Goal: Task Accomplishment & Management: Use online tool/utility

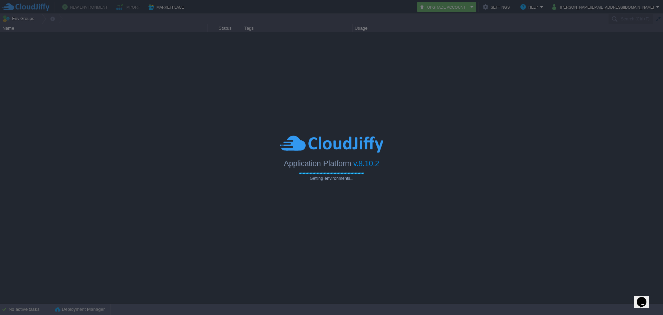
type input "Search (Ctrl+F)"
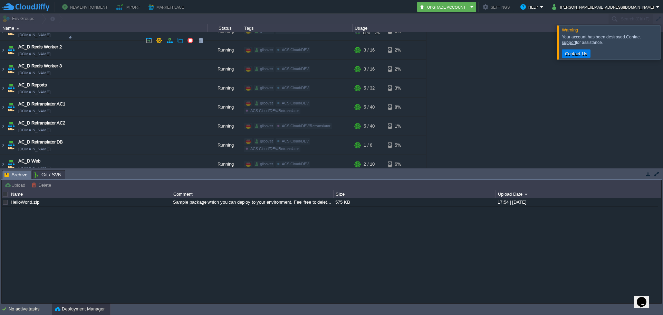
scroll to position [552, 0]
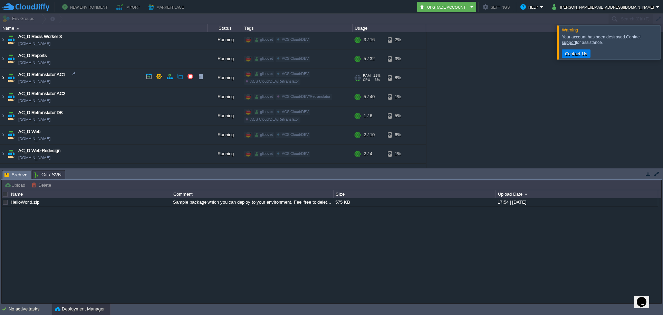
click at [2, 76] on img at bounding box center [3, 77] width 6 height 19
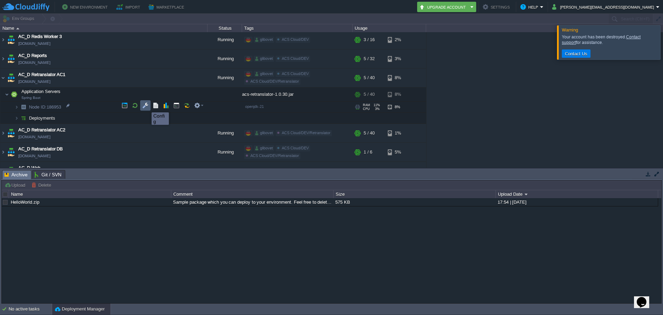
click at [146, 106] on button "button" at bounding box center [145, 105] width 6 height 6
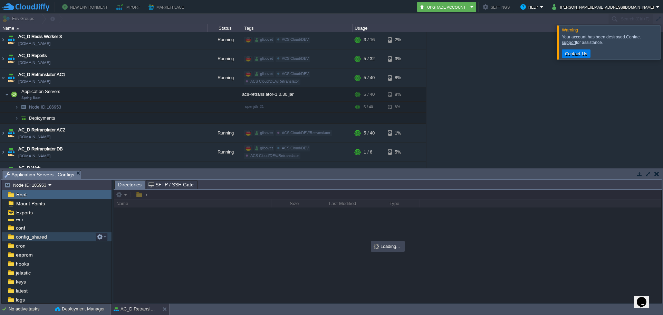
scroll to position [40, 0]
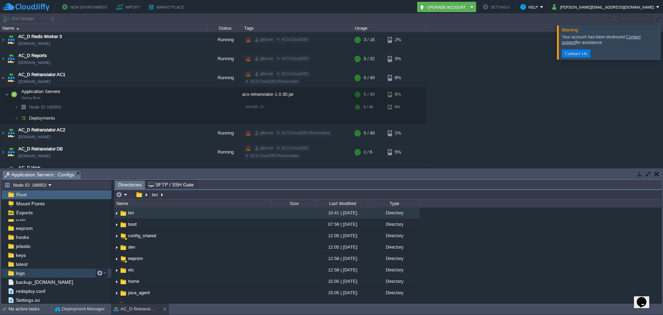
click at [39, 274] on div "logs" at bounding box center [57, 272] width 110 height 9
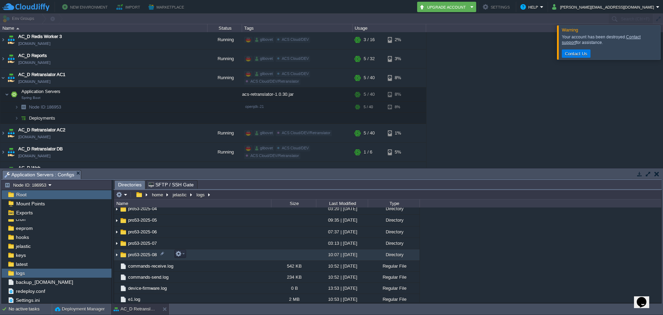
scroll to position [276, 0]
click at [192, 257] on button "button" at bounding box center [193, 254] width 6 height 6
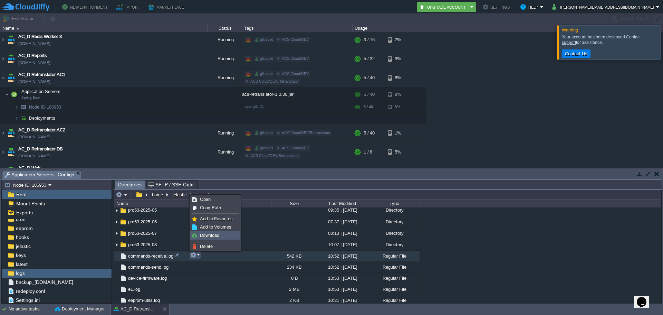
click at [209, 236] on span "Download" at bounding box center [209, 234] width 19 height 5
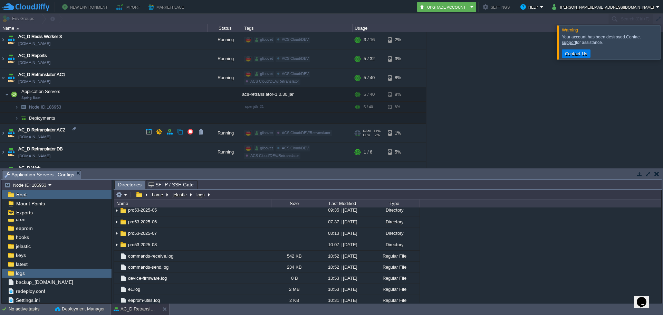
click at [45, 128] on span "AC_D Retranslator AC2" at bounding box center [41, 129] width 47 height 7
click at [3, 133] on img at bounding box center [3, 133] width 6 height 19
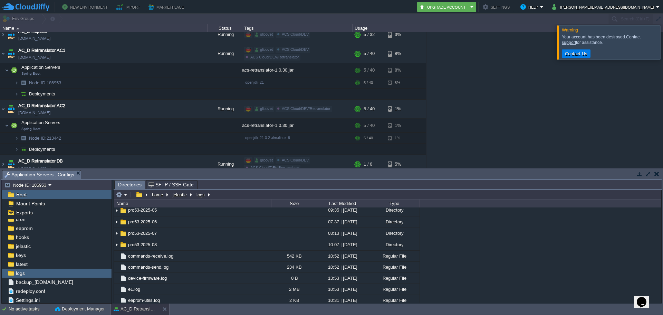
scroll to position [621, 0]
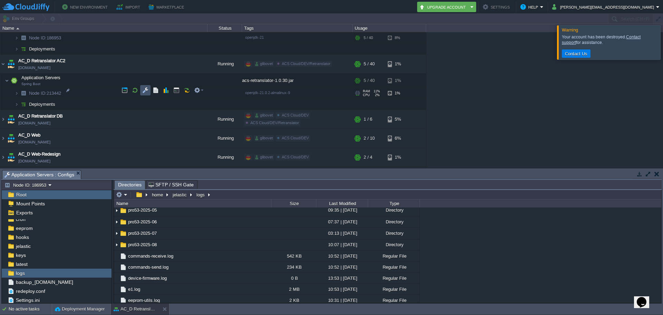
click at [147, 93] on button "button" at bounding box center [145, 90] width 6 height 6
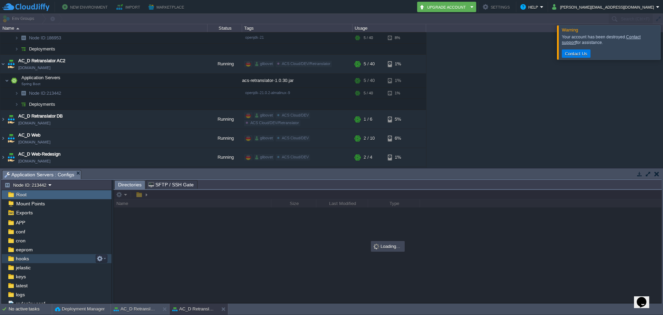
scroll to position [22, 0]
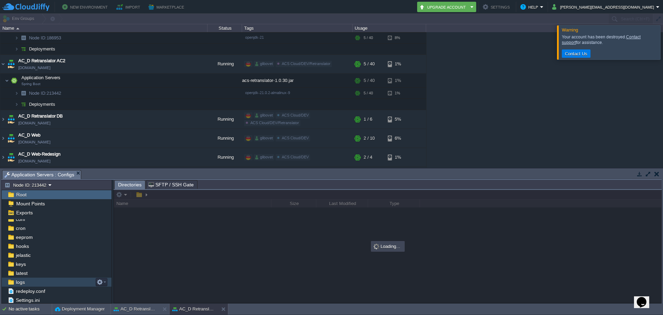
click at [36, 280] on div "logs" at bounding box center [57, 281] width 110 height 9
click at [25, 271] on span "latest" at bounding box center [21, 273] width 14 height 6
click at [22, 282] on span "logs" at bounding box center [19, 282] width 11 height 6
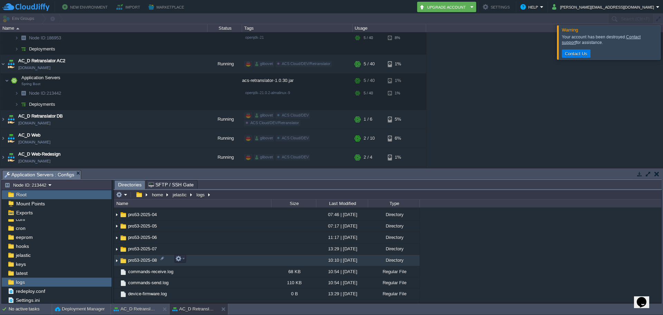
scroll to position [518, 0]
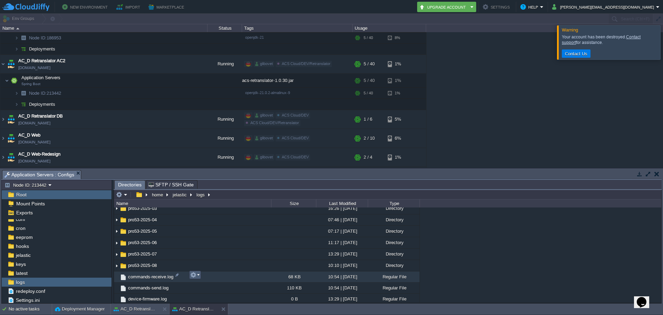
click at [197, 275] on em at bounding box center [194, 274] width 9 height 6
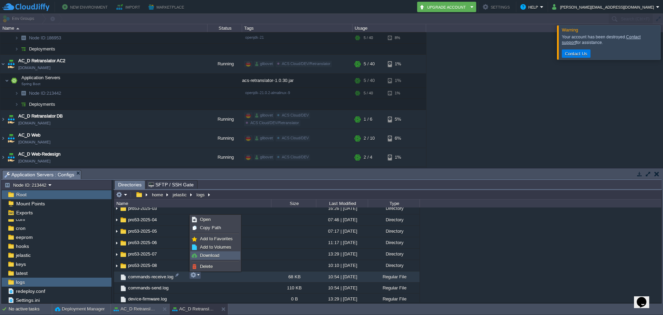
click at [209, 254] on span "Download" at bounding box center [209, 254] width 19 height 5
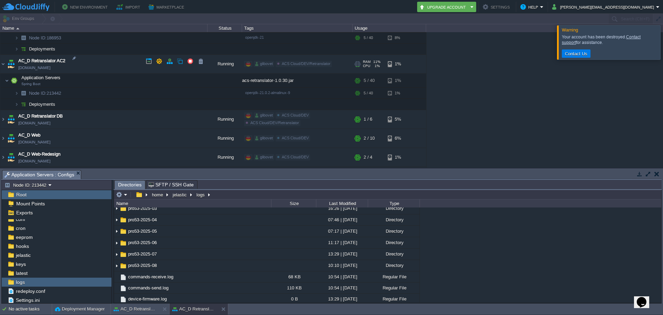
scroll to position [587, 0]
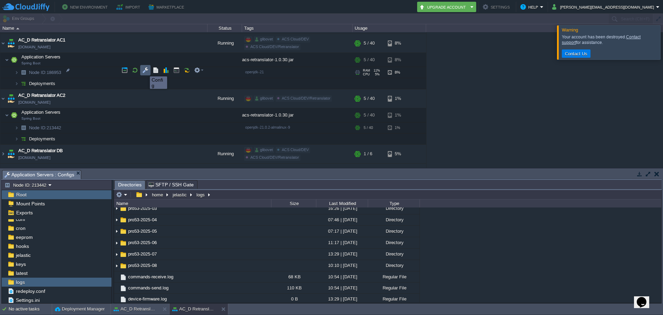
click at [145, 70] on button "button" at bounding box center [145, 70] width 6 height 6
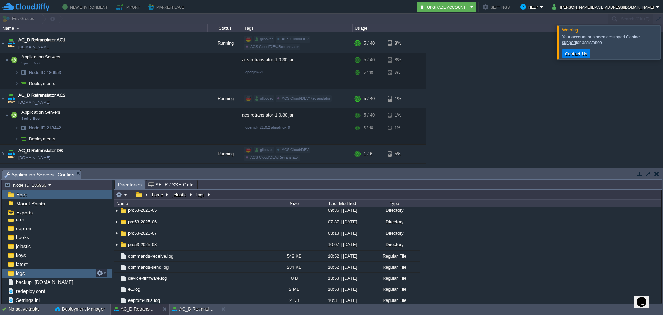
click at [28, 272] on div "logs" at bounding box center [57, 272] width 110 height 9
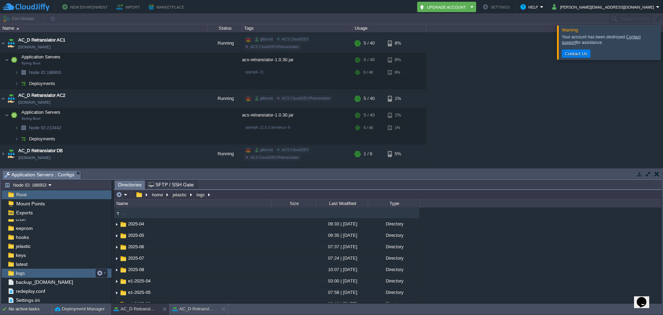
click at [28, 272] on div "logs" at bounding box center [57, 272] width 110 height 9
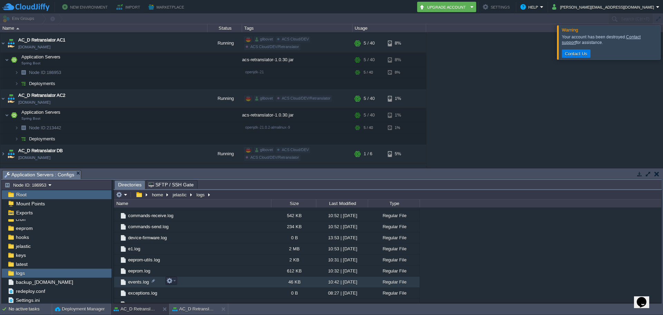
scroll to position [276, 0]
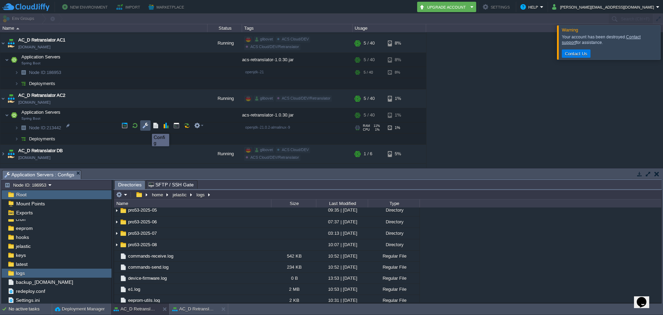
click at [147, 127] on button "button" at bounding box center [145, 125] width 6 height 6
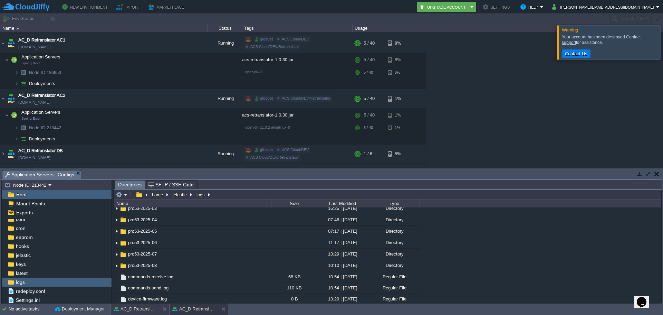
click at [141, 308] on button "AC_D Retranslator AC1" at bounding box center [135, 308] width 43 height 7
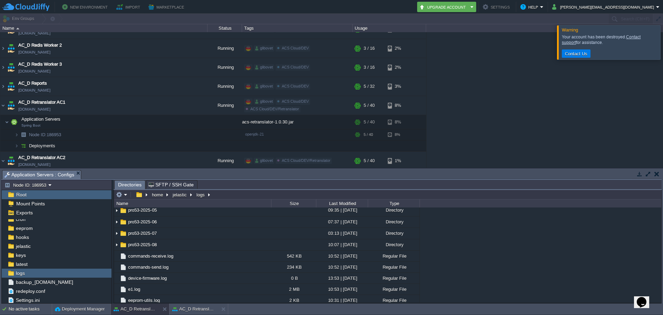
scroll to position [518, 0]
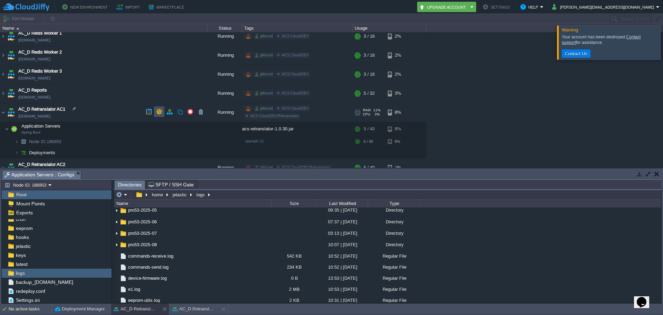
click at [158, 112] on button "button" at bounding box center [159, 111] width 6 height 6
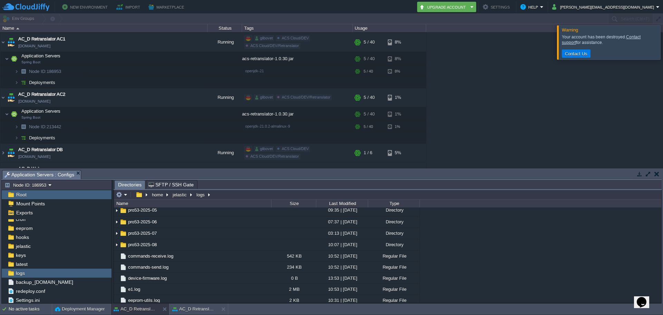
scroll to position [552, 0]
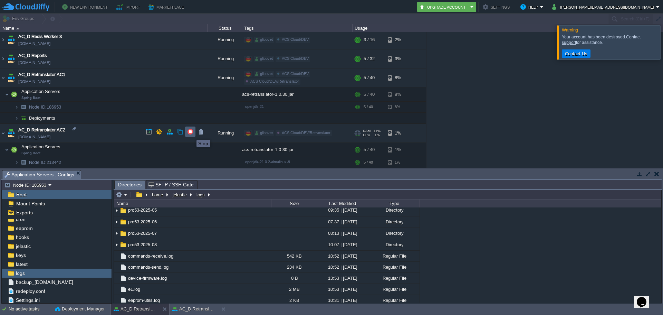
click at [191, 134] on button "button" at bounding box center [190, 131] width 6 height 6
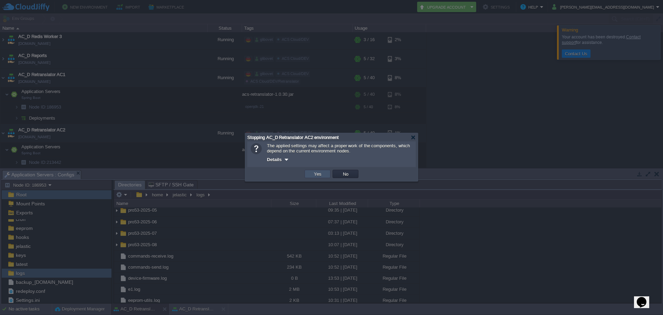
click at [319, 175] on button "Yes" at bounding box center [318, 174] width 12 height 6
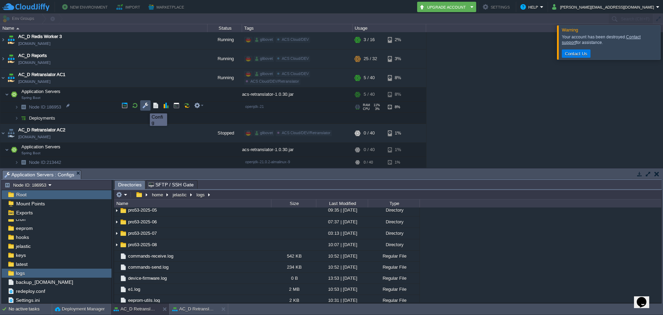
click at [145, 107] on button "button" at bounding box center [145, 105] width 6 height 6
click at [34, 277] on div "logs" at bounding box center [57, 272] width 110 height 9
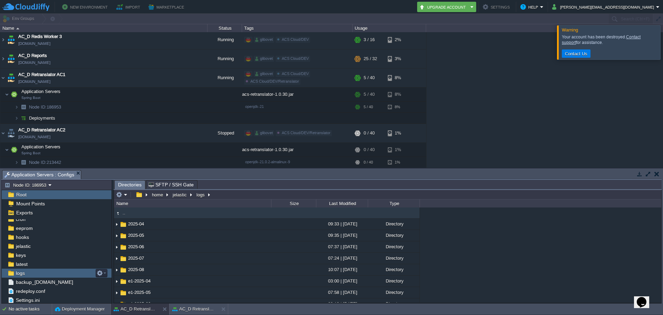
click at [34, 277] on div "logs" at bounding box center [57, 272] width 110 height 9
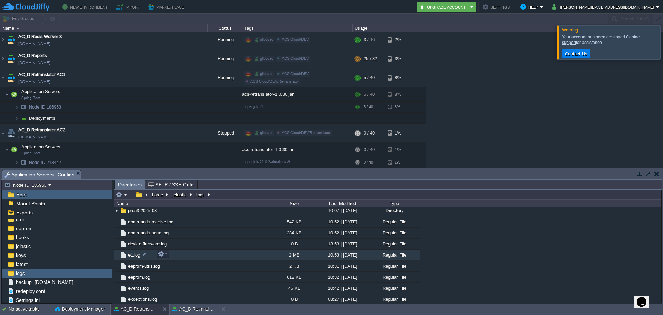
scroll to position [311, 0]
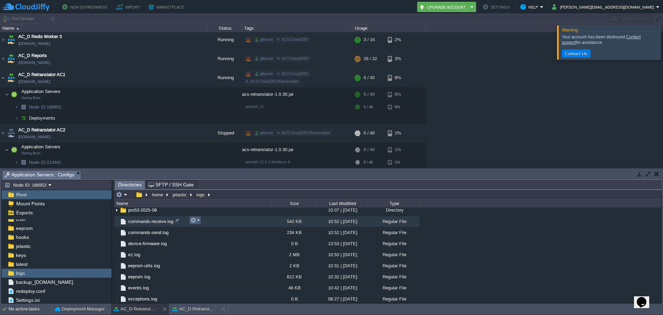
click at [197, 221] on em at bounding box center [194, 220] width 9 height 6
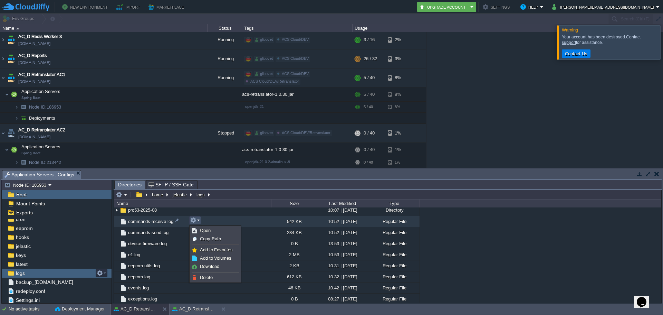
click at [35, 277] on div "logs" at bounding box center [57, 272] width 110 height 9
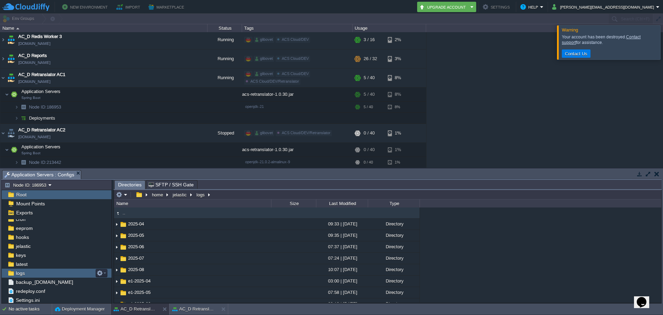
click at [35, 277] on div "logs" at bounding box center [57, 272] width 110 height 9
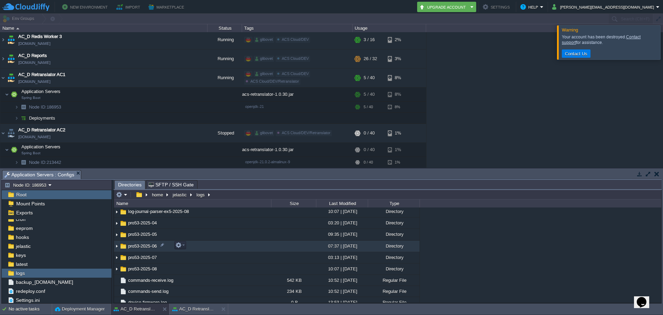
scroll to position [311, 0]
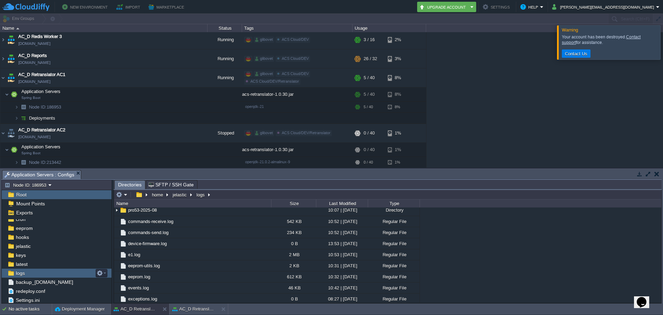
click at [34, 277] on div "logs" at bounding box center [57, 272] width 110 height 9
click at [195, 221] on button "button" at bounding box center [193, 220] width 6 height 6
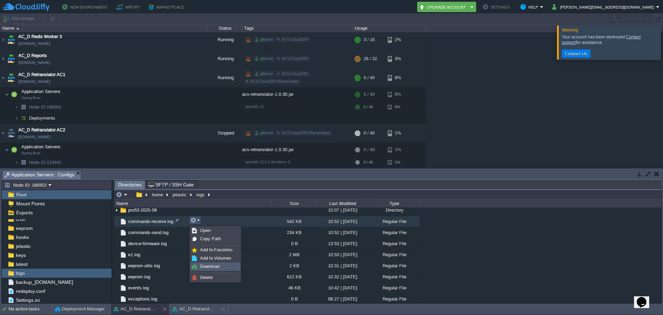
click at [220, 265] on link "Download" at bounding box center [215, 266] width 49 height 8
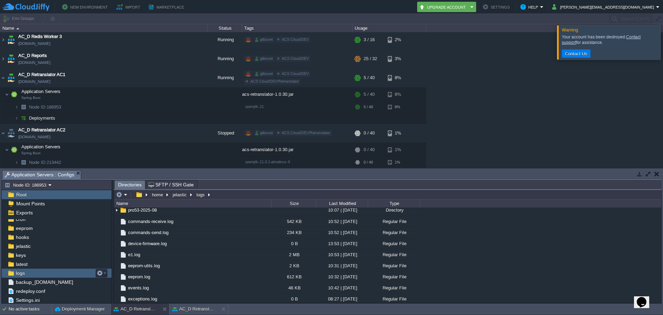
click at [41, 277] on div "logs" at bounding box center [57, 272] width 110 height 9
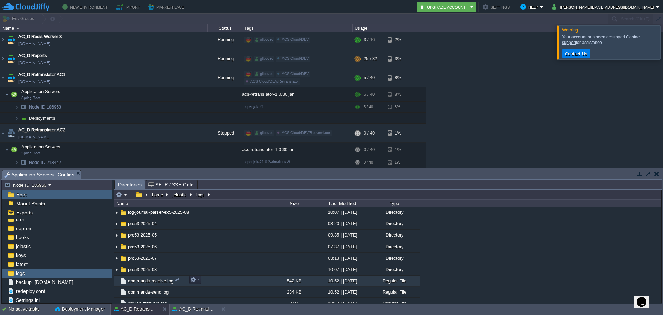
scroll to position [276, 0]
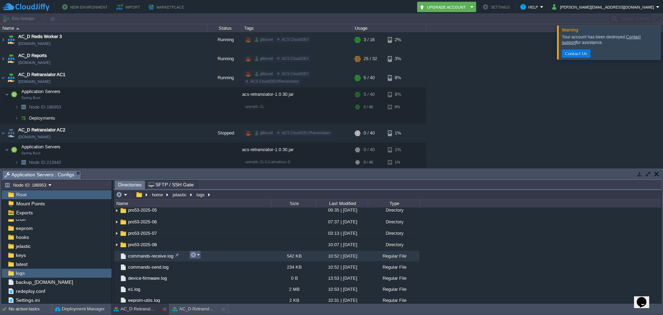
click at [197, 255] on em at bounding box center [194, 254] width 9 height 6
click at [209, 235] on span "Download" at bounding box center [209, 234] width 19 height 5
click at [191, 134] on button "button" at bounding box center [190, 131] width 6 height 6
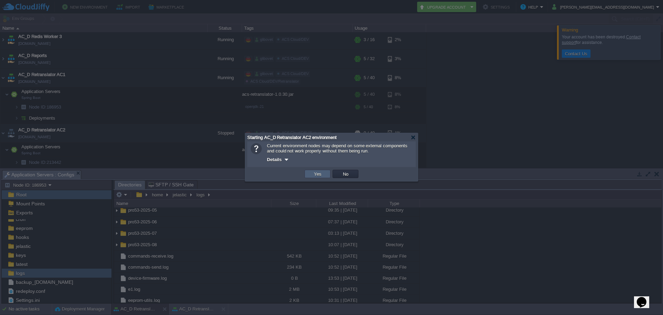
click at [313, 172] on button "Yes" at bounding box center [318, 174] width 12 height 6
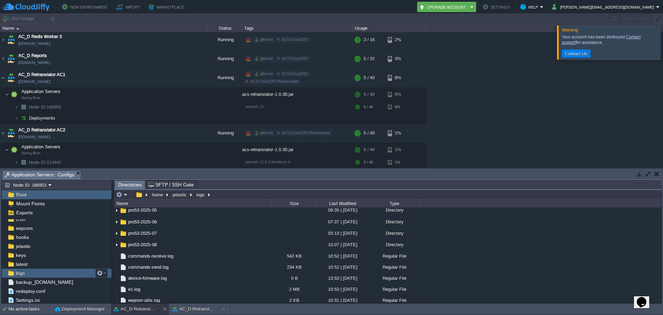
click at [36, 277] on div "logs" at bounding box center [57, 272] width 110 height 9
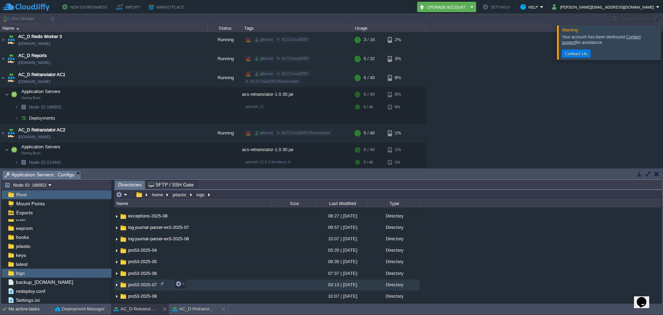
scroll to position [242, 0]
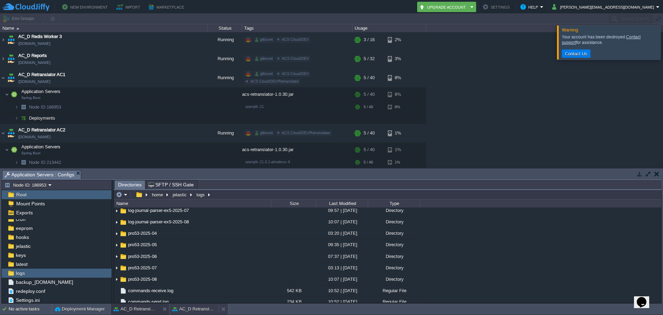
click at [192, 310] on button "AC_D Retranslator AC2" at bounding box center [193, 308] width 43 height 7
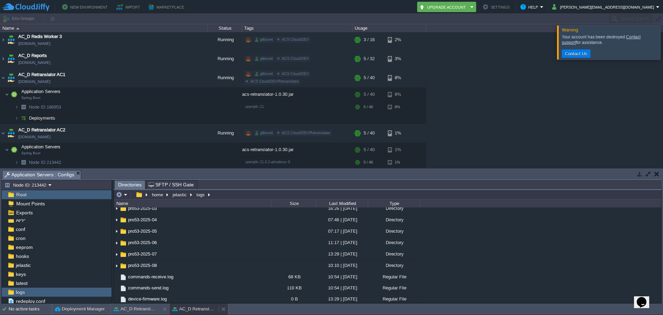
scroll to position [12, 0]
click at [40, 292] on div "logs" at bounding box center [57, 291] width 110 height 9
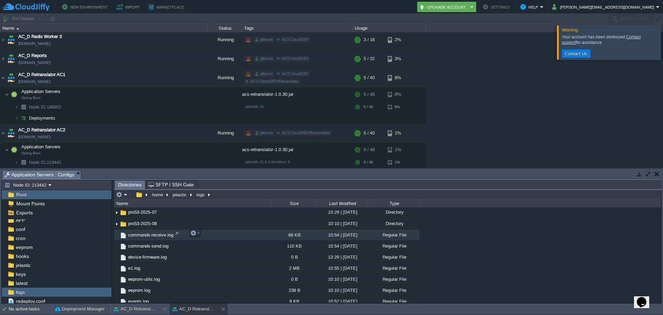
click at [160, 235] on span "commands-receive.log" at bounding box center [150, 235] width 47 height 6
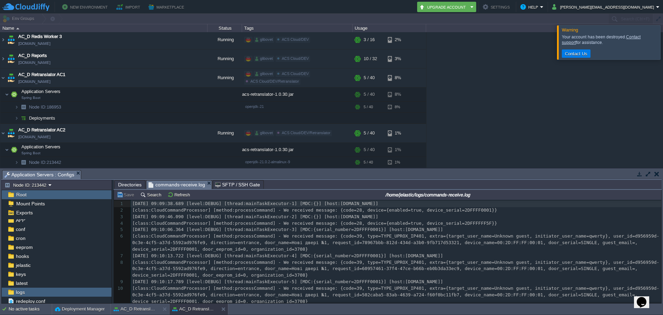
scroll to position [0, 0]
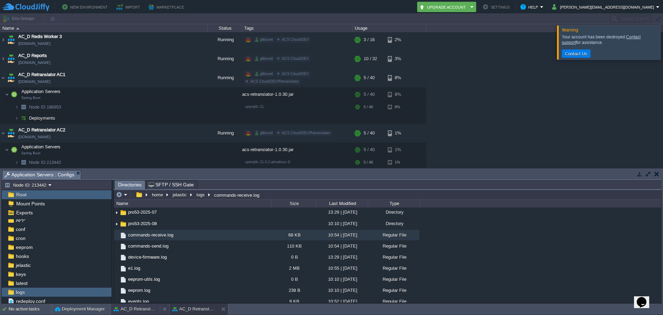
click at [144, 310] on button "AC_D Retranslator AC1" at bounding box center [135, 308] width 43 height 7
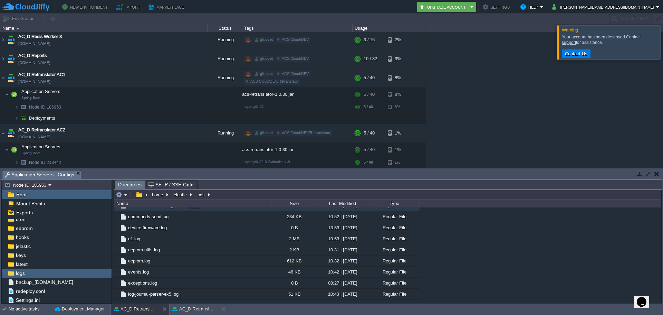
scroll to position [263, 0]
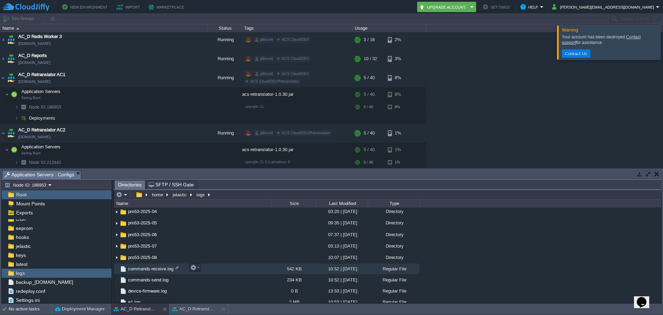
click at [147, 269] on span "commands-receive.log" at bounding box center [150, 268] width 47 height 6
click at [146, 269] on span "commands-receive.log" at bounding box center [150, 268] width 47 height 6
click at [197, 268] on em at bounding box center [194, 267] width 9 height 6
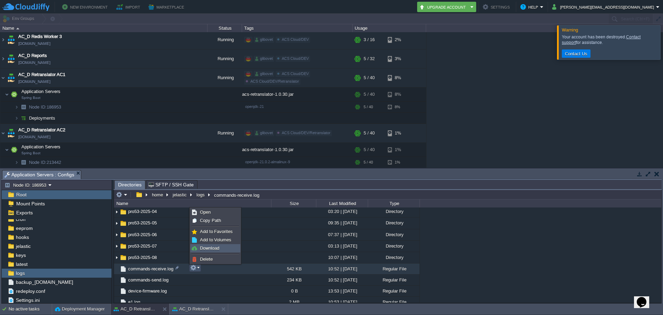
click at [212, 245] on span "Download" at bounding box center [209, 247] width 19 height 5
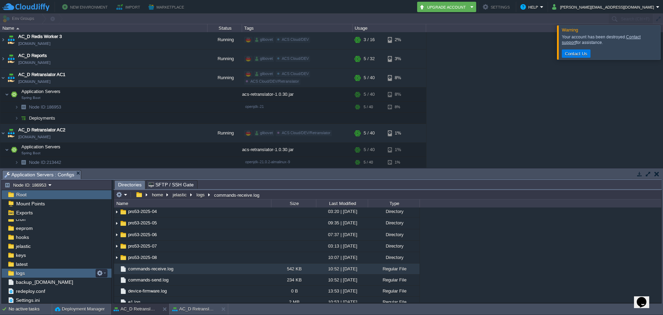
click at [33, 277] on div "logs" at bounding box center [57, 272] width 110 height 9
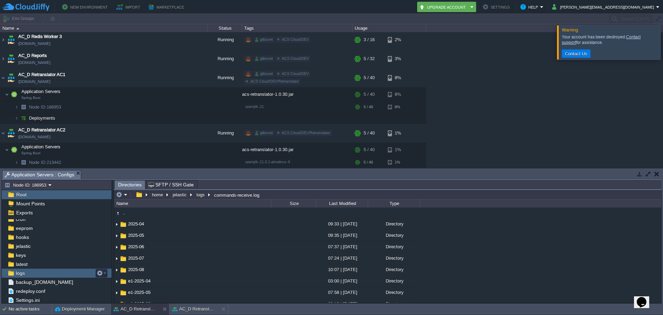
click at [33, 277] on div "logs" at bounding box center [57, 272] width 110 height 9
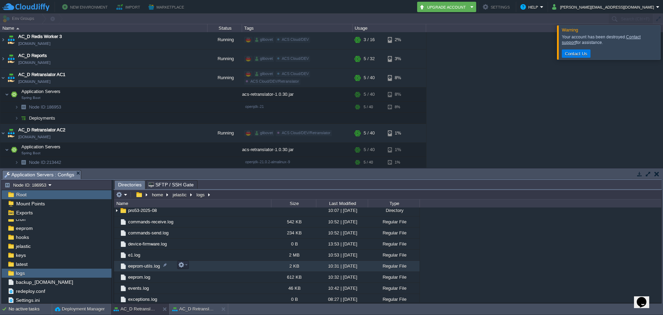
scroll to position [311, 0]
